Goal: Information Seeking & Learning: Find specific fact

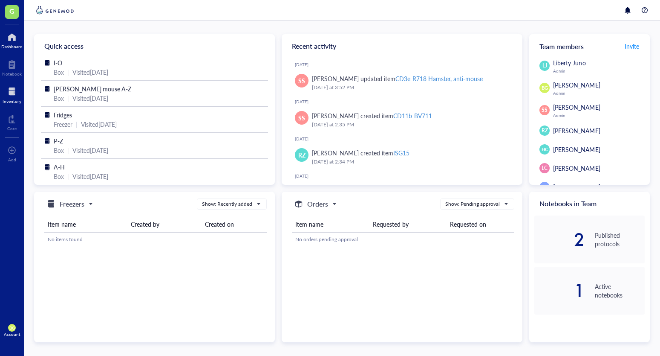
click at [14, 99] on div "Inventory" at bounding box center [12, 100] width 19 height 5
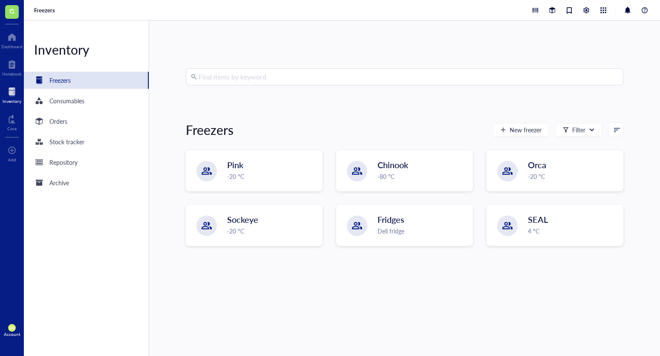
click at [241, 66] on div "Find items by keyword Freezers New freezer Filter Pink -20 °C Chinook -80 °C Or…" at bounding box center [404, 187] width 511 height 335
click at [243, 73] on input "search" at bounding box center [409, 77] width 420 height 16
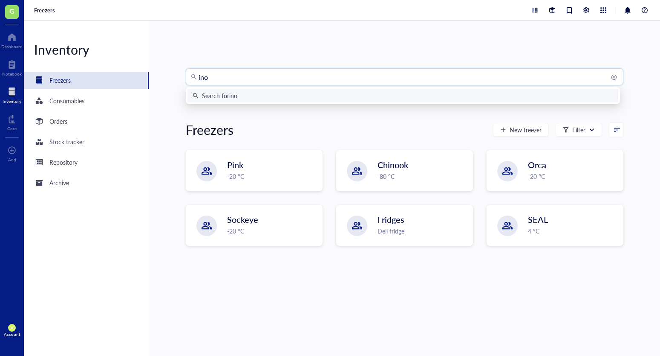
type input "inos"
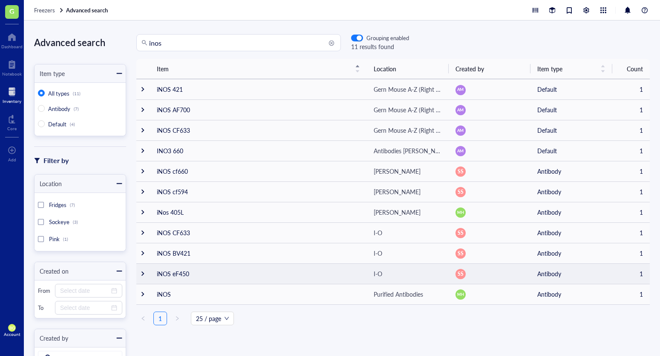
click at [186, 272] on td "iNOS eF450" at bounding box center [258, 273] width 217 height 20
